Goal: Task Accomplishment & Management: Manage account settings

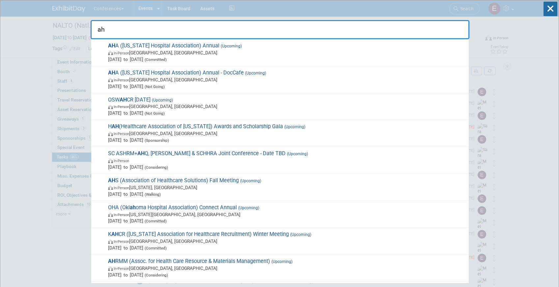
type input "a"
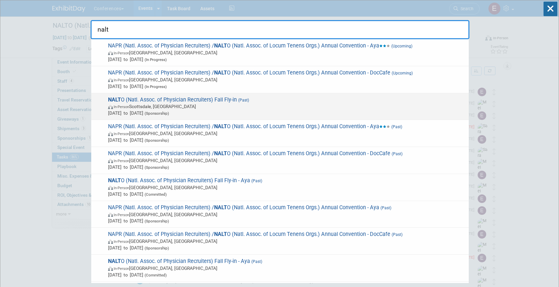
type input "nalt"
click at [189, 109] on span "In-Person [GEOGRAPHIC_DATA], [GEOGRAPHIC_DATA]" at bounding box center [286, 106] width 357 height 7
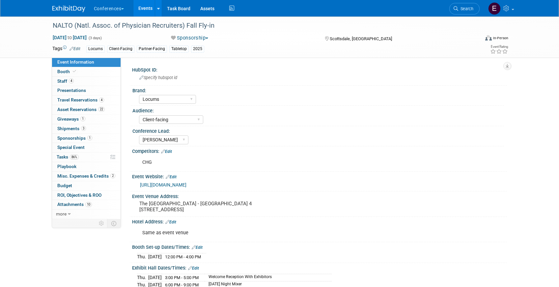
select select "Locums"
select select "Client-facing"
select select "[PERSON_NAME]"
click at [459, 6] on link "Search" at bounding box center [464, 9] width 30 height 12
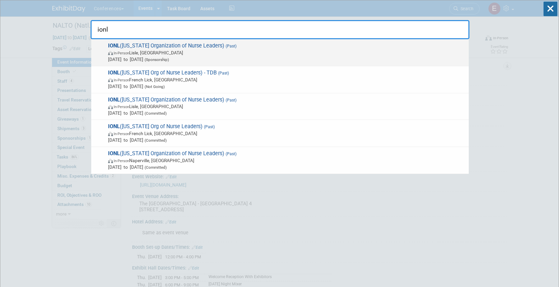
type input "ionl"
click at [280, 42] on div "IONL (Illinois Organization of Nurse Leaders) (Past) In-Person Lisle, IL Sep 10…" at bounding box center [279, 52] width 377 height 27
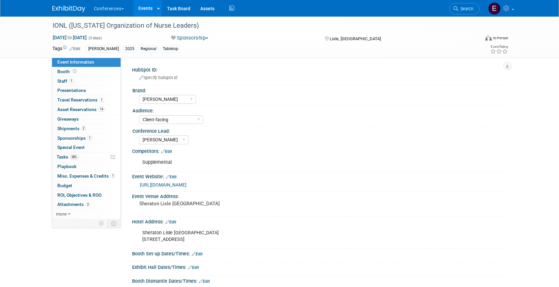
select select "[PERSON_NAME]"
select select "Client-facing"
select select "[PERSON_NAME]"
click at [75, 72] on icon at bounding box center [75, 71] width 4 height 4
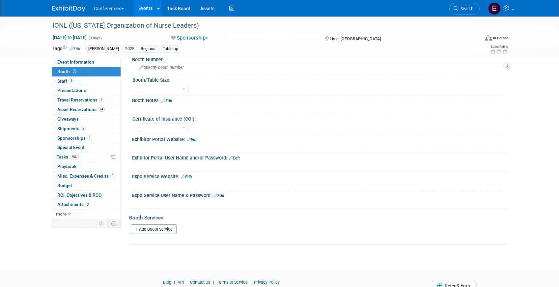
scroll to position [59, 0]
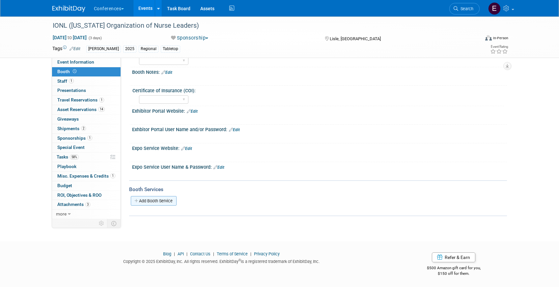
click at [152, 198] on link "Add Booth Service" at bounding box center [154, 201] width 46 height 10
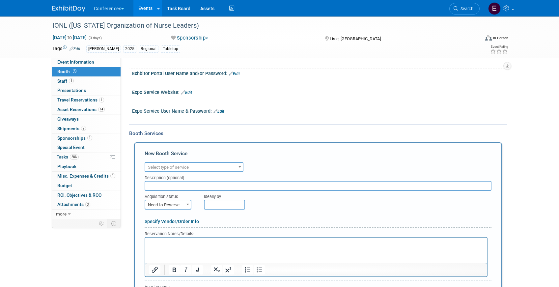
scroll to position [125, 0]
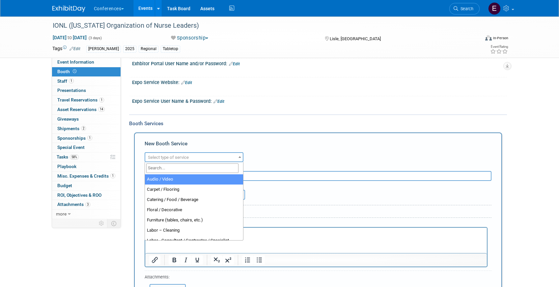
click at [169, 153] on span "Select type of service" at bounding box center [193, 157] width 97 height 9
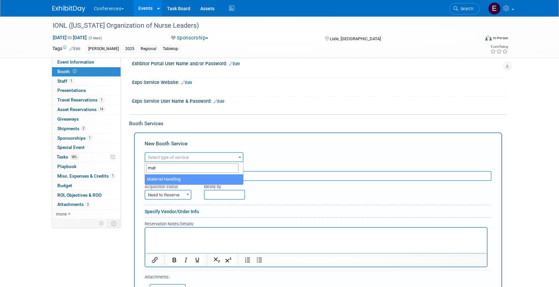
type input "mat"
select select "10"
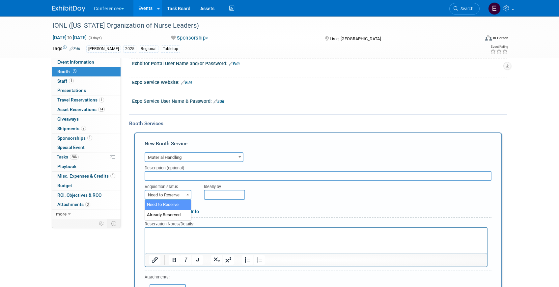
click at [160, 199] on span "Need to Reserve" at bounding box center [167, 194] width 45 height 9
click at [168, 196] on span "Need to Reserve" at bounding box center [167, 194] width 45 height 9
select select "2"
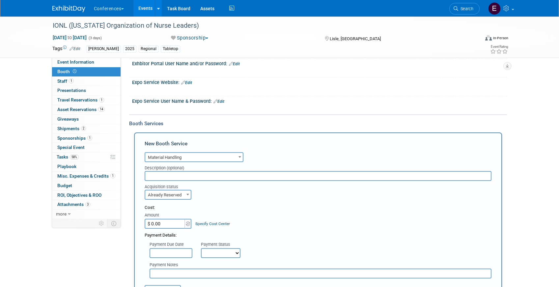
click at [176, 221] on input "$ 0.00" at bounding box center [164, 224] width 41 height 10
type input "$ 150.00"
click at [211, 223] on link "Specify Cost Center" at bounding box center [212, 223] width 35 height 5
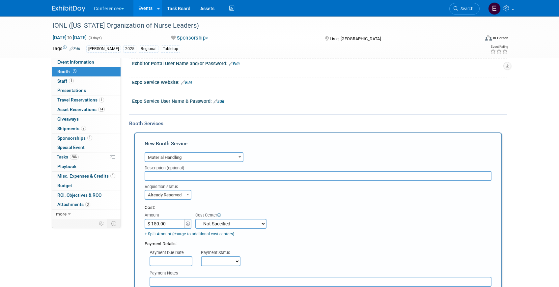
click at [211, 223] on select "-- Not Specified -- Aya Education Aya Healthcare Aya Locums Bespoke Corporate D…" at bounding box center [230, 224] width 71 height 10
select select "18965872"
click at [195, 219] on select "-- Not Specified -- Aya Education Aya Healthcare Aya Locums Bespoke Corporate D…" at bounding box center [230, 224] width 71 height 10
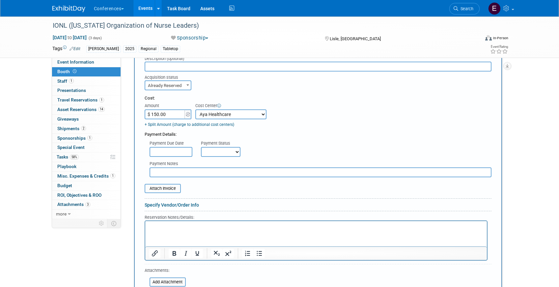
scroll to position [233, 0]
click at [225, 152] on select "Not Paid Yet Partially Paid Paid in Full" at bounding box center [220, 152] width 39 height 10
select select "1"
click at [201, 147] on select "Not Paid Yet Partially Paid Paid in Full" at bounding box center [220, 152] width 39 height 10
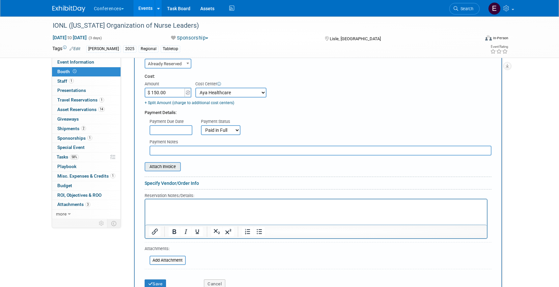
scroll to position [256, 0]
click at [160, 168] on input "file" at bounding box center [141, 166] width 78 height 8
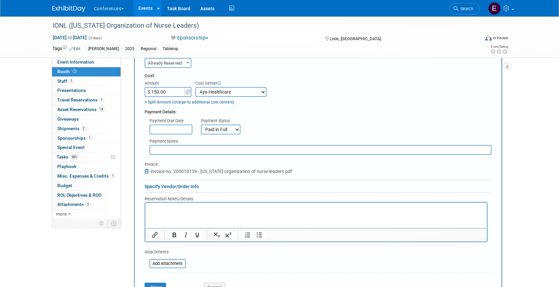
scroll to position [278, 0]
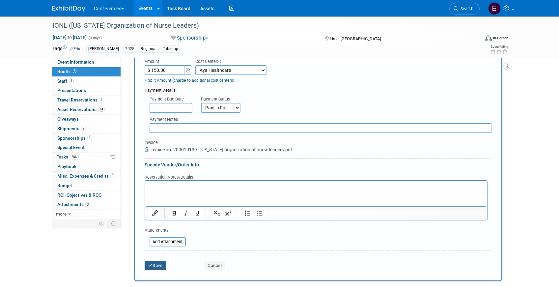
click at [158, 265] on button "Save" at bounding box center [155, 265] width 22 height 9
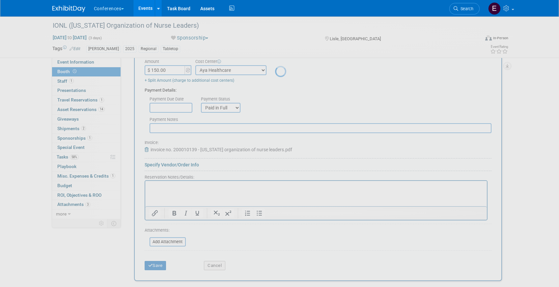
scroll to position [101, 0]
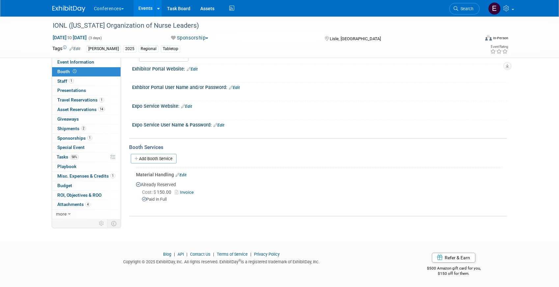
click at [188, 191] on link "Invoice" at bounding box center [185, 192] width 21 height 5
click at [82, 155] on link "58% Tasks 58%" at bounding box center [86, 156] width 68 height 9
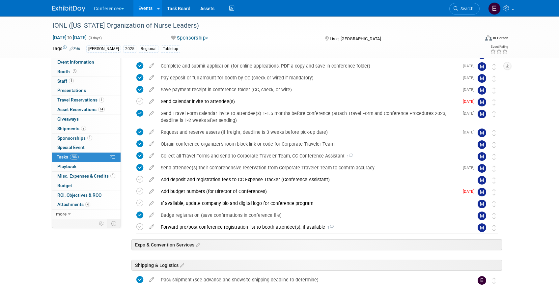
scroll to position [206, 0]
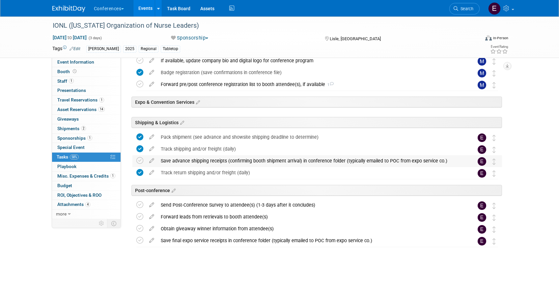
click at [174, 156] on div "Save advance shipping receipts (confirming booth shipment arrival) in conferenc…" at bounding box center [310, 160] width 307 height 11
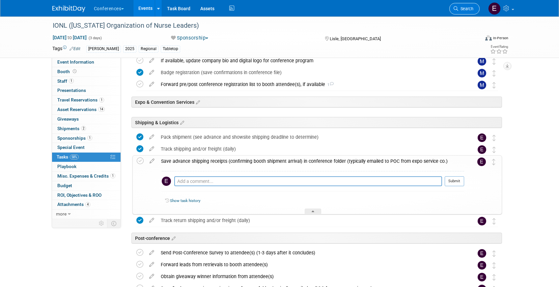
click at [458, 9] on span "Search" at bounding box center [465, 8] width 15 height 5
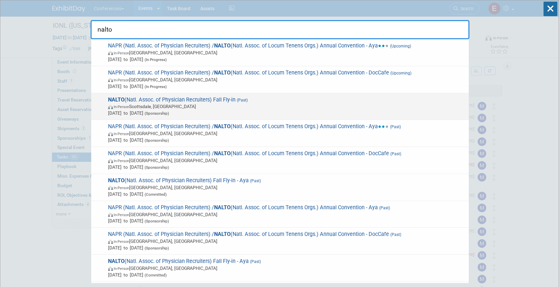
type input "nalto"
click at [269, 107] on span "In-Person [GEOGRAPHIC_DATA], [GEOGRAPHIC_DATA]" at bounding box center [286, 106] width 357 height 7
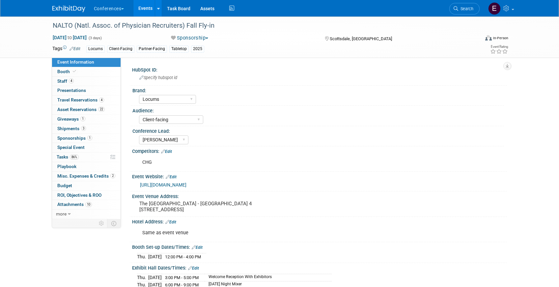
select select "Locums"
select select "Client-facing"
select select "[PERSON_NAME]"
click at [63, 117] on span "Giveaways 1" at bounding box center [71, 118] width 28 height 5
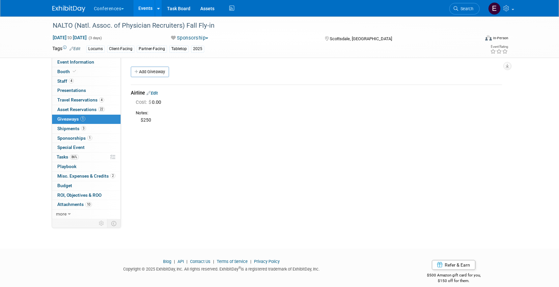
click at [158, 93] on link "Edit" at bounding box center [151, 93] width 11 height 5
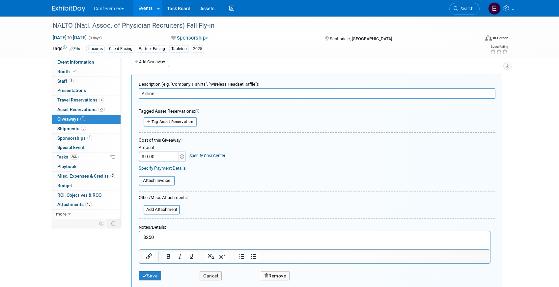
click at [161, 158] on input "$ 0.00" at bounding box center [159, 156] width 41 height 10
type input "$ 250.00"
click at [217, 156] on link "Specify Cost Center" at bounding box center [207, 155] width 36 height 5
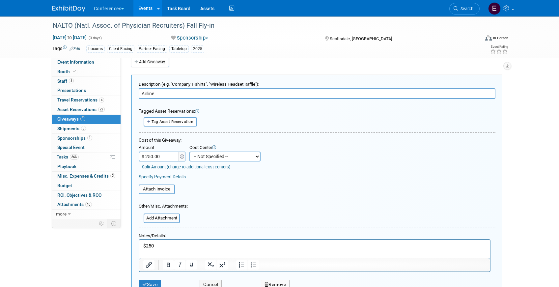
click at [217, 156] on select "-- Not Specified -- Aya Education Aya Healthcare Aya Locums Bespoke Corporate D…" at bounding box center [224, 156] width 71 height 10
select select "18965873"
click at [189, 151] on select "-- Not Specified -- Aya Education Aya Healthcare Aya Locums Bespoke Corporate D…" at bounding box center [224, 156] width 71 height 10
click at [161, 219] on input "file" at bounding box center [140, 218] width 78 height 8
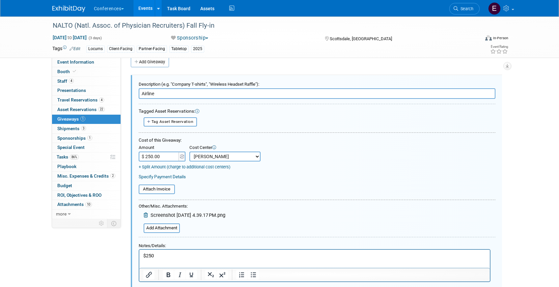
scroll to position [101, 0]
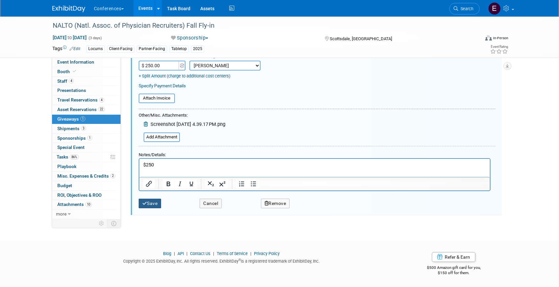
click at [148, 204] on button "Save" at bounding box center [150, 203] width 23 height 10
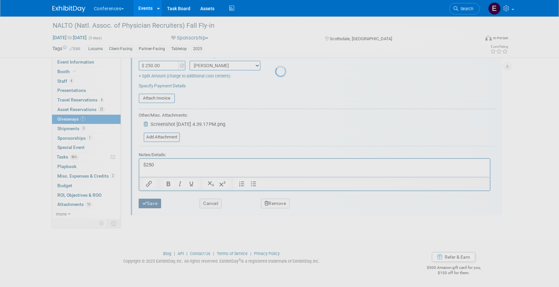
scroll to position [8, 0]
